Goal: Complete application form

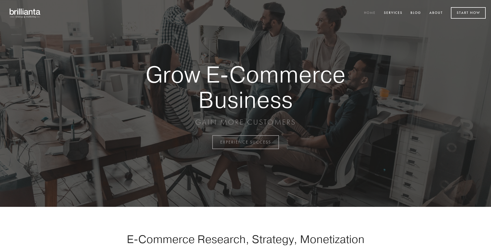
scroll to position [1394, 0]
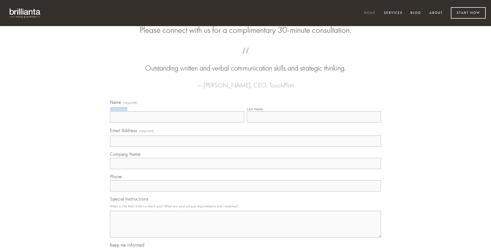
type input "[PERSON_NAME]"
click at [314, 122] on input "Last Name" at bounding box center [314, 116] width 134 height 11
type input "[PERSON_NAME]"
click at [246, 147] on input "Email Address (required)" at bounding box center [245, 140] width 271 height 11
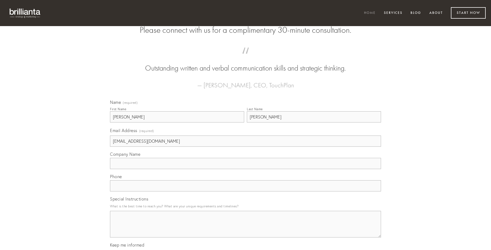
type input "[EMAIL_ADDRESS][DOMAIN_NAME]"
click at [246, 169] on input "Company Name" at bounding box center [245, 163] width 271 height 11
type input "catena"
click at [246, 191] on input "text" at bounding box center [245, 185] width 271 height 11
click at [246, 229] on textarea "Special Instructions" at bounding box center [245, 224] width 271 height 27
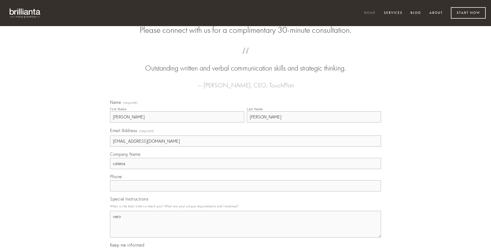
type textarea "vero"
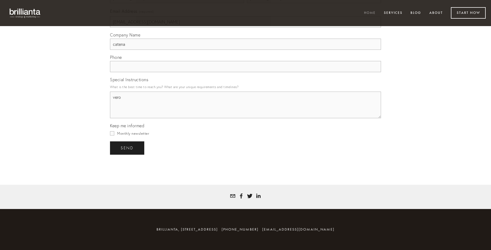
click at [128, 148] on span "send" at bounding box center [127, 147] width 13 height 5
